Goal: Task Accomplishment & Management: Manage account settings

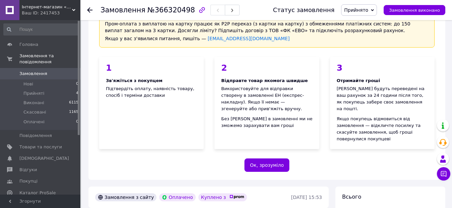
scroll to position [34, 0]
click at [263, 158] on button "Ок, зрозуміло" at bounding box center [266, 164] width 45 height 13
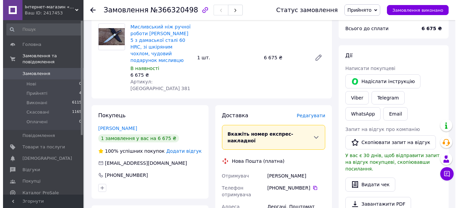
scroll to position [134, 0]
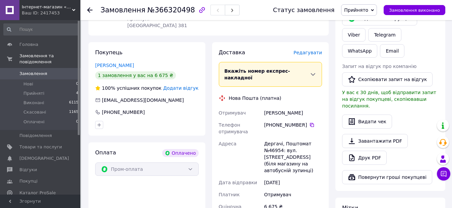
click at [313, 50] on span "Редагувати" at bounding box center [308, 52] width 28 height 5
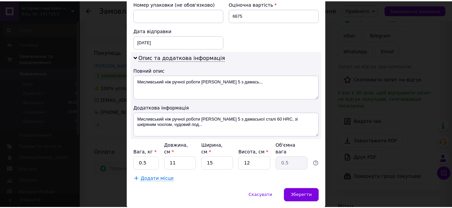
scroll to position [319, 0]
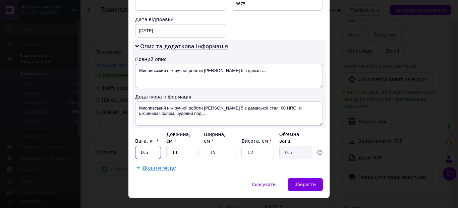
drag, startPoint x: 153, startPoint y: 138, endPoint x: 133, endPoint y: 140, distance: 19.8
type input "1"
click at [184, 146] on input "11" at bounding box center [182, 152] width 32 height 13
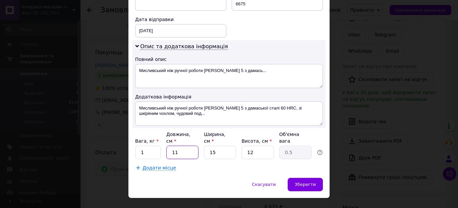
type input "3"
type input "0.14"
type input "35"
type input "1.58"
type input "35"
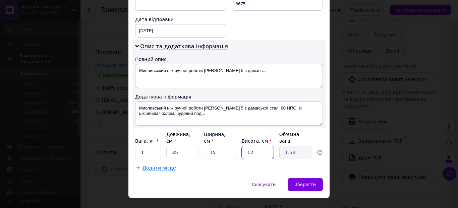
click at [257, 146] on input "12" at bounding box center [257, 152] width 32 height 13
type input "7"
type input "0.92"
type input "7"
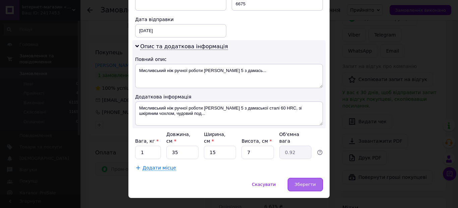
click at [306, 182] on span "Зберегти" at bounding box center [305, 184] width 21 height 5
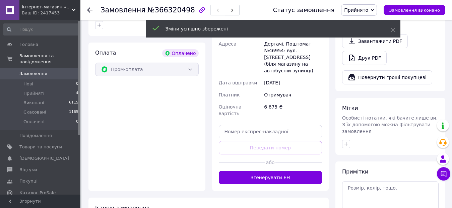
scroll to position [235, 0]
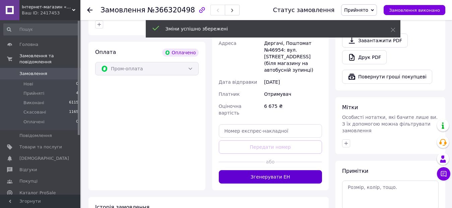
click at [263, 170] on button "Згенерувати ЕН" at bounding box center [271, 176] width 104 height 13
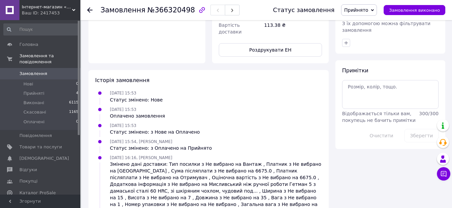
scroll to position [337, 0]
